Goal: Task Accomplishment & Management: Complete application form

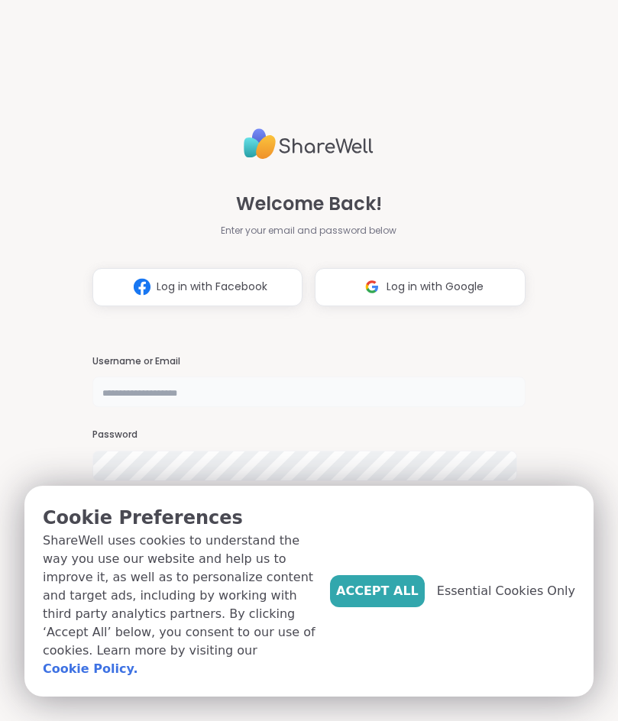
click at [254, 393] on input "text" at bounding box center [308, 391] width 432 height 31
click at [92, 407] on nordpass-icon at bounding box center [92, 407] width 0 height 0
click at [362, 350] on div "Welcome Back! Enter your email and password below Log in with Facebook Log in w…" at bounding box center [308, 360] width 432 height 721
click at [417, 286] on span "Log in with Google" at bounding box center [434, 287] width 97 height 16
click at [490, 600] on span "Essential Cookies Only" at bounding box center [506, 591] width 138 height 18
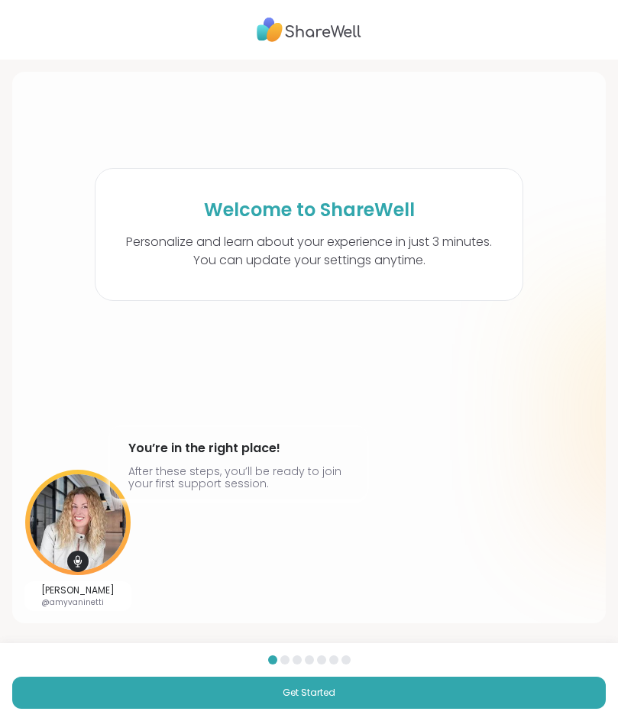
click at [280, 661] on div at bounding box center [284, 659] width 9 height 9
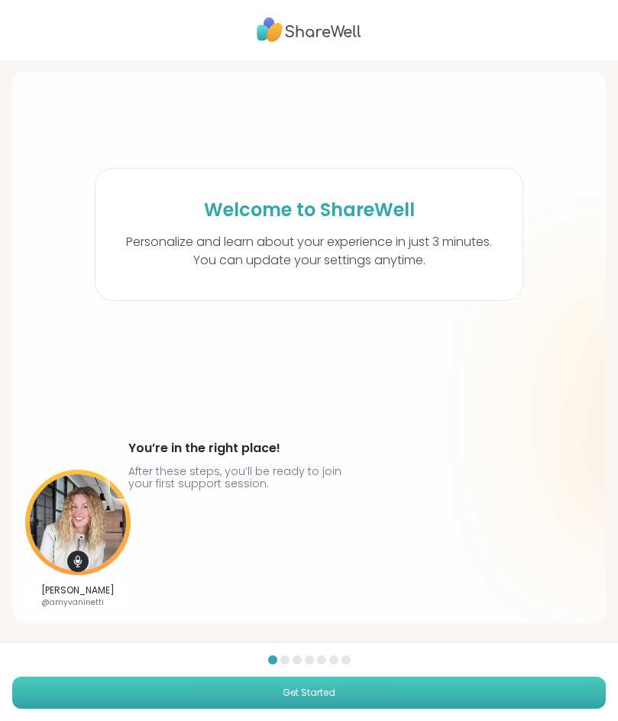
click at [165, 697] on button "Get Started" at bounding box center [308, 693] width 593 height 32
